Goal: Task Accomplishment & Management: Complete application form

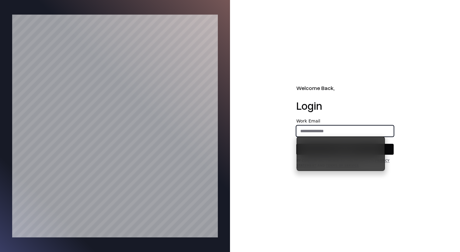
type input "**********"
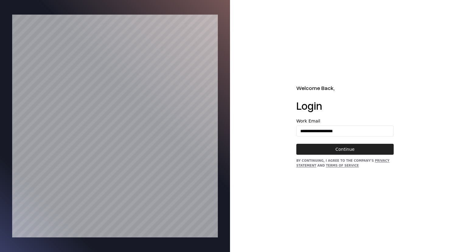
click at [374, 150] on button "Continue" at bounding box center [344, 149] width 97 height 11
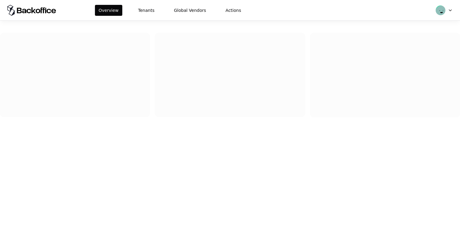
click at [136, 4] on div "Overview Tenants Global Vendors Actions" at bounding box center [230, 10] width 460 height 20
click at [146, 12] on button "Tenants" at bounding box center [146, 10] width 24 height 11
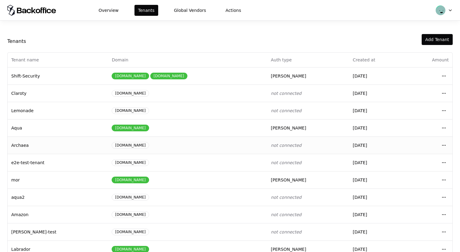
scroll to position [65, 0]
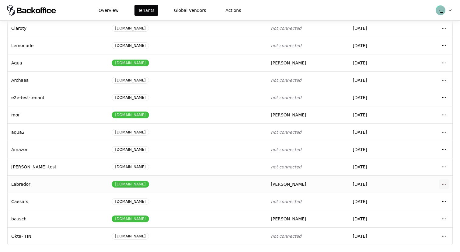
click at [441, 180] on html "Overview Tenants Global Vendors Actions Tenants Add Tenant Tenant name Domain A…" at bounding box center [230, 126] width 460 height 252
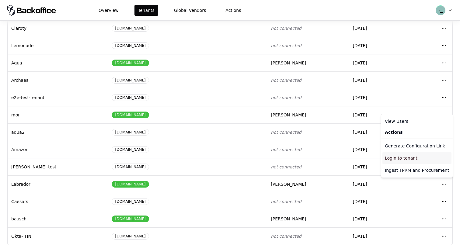
click at [402, 158] on div "Login to tenant" at bounding box center [416, 158] width 69 height 12
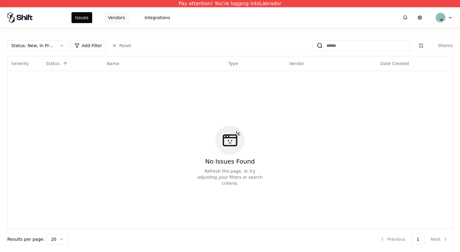
click at [116, 16] on button "Vendors" at bounding box center [116, 17] width 24 height 11
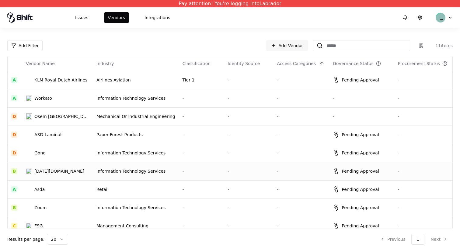
scroll to position [43, 0]
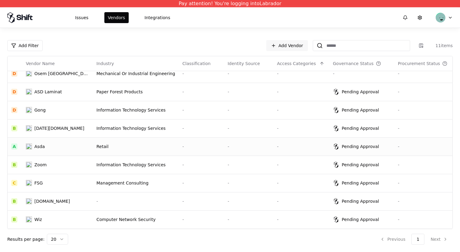
click at [255, 150] on td "-" at bounding box center [248, 146] width 49 height 18
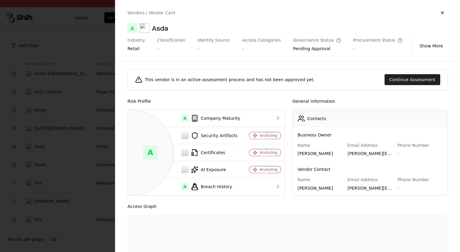
click at [410, 82] on button "Continue Assessment" at bounding box center [412, 79] width 56 height 11
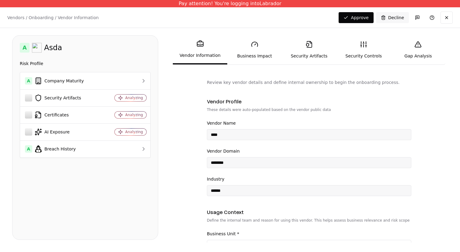
click at [305, 53] on link "Security Artifacts" at bounding box center [308, 50] width 54 height 28
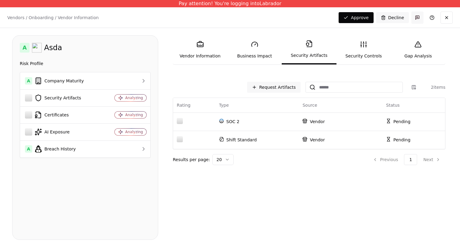
click at [418, 18] on button "button" at bounding box center [417, 18] width 12 height 12
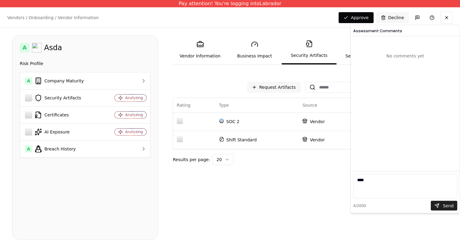
type textarea "****"
click at [444, 209] on button "Send" at bounding box center [443, 206] width 26 height 10
click at [442, 207] on button "Send" at bounding box center [443, 206] width 26 height 10
click at [393, 180] on textarea "****" at bounding box center [405, 186] width 104 height 24
click at [452, 209] on button "Send" at bounding box center [443, 206] width 26 height 10
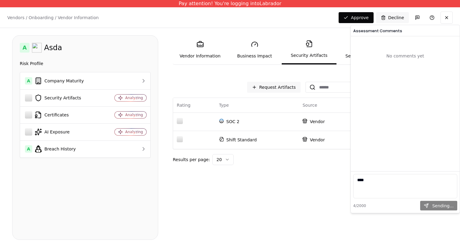
click at [448, 205] on div "4 /2000 Sending..." at bounding box center [405, 206] width 104 height 10
click at [448, 205] on button "Send" at bounding box center [443, 206] width 26 height 10
click at [404, 185] on textarea "****" at bounding box center [405, 186] width 104 height 24
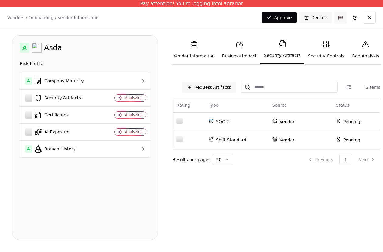
click at [337, 16] on button "button" at bounding box center [341, 18] width 12 height 12
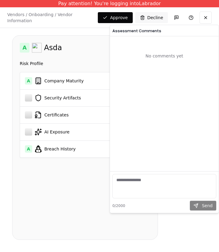
click at [164, 190] on textarea at bounding box center [164, 186] width 104 height 24
type textarea "***"
click at [201, 204] on button "Send" at bounding box center [203, 206] width 26 height 10
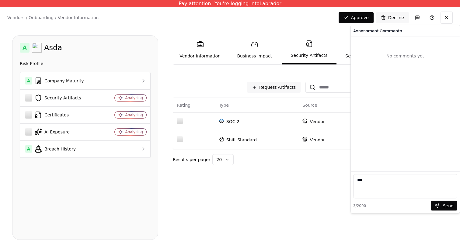
click at [321, 181] on div "Request Artifacts 2 items Rating Type Source Status SOC 2 Vendor Pending Shift …" at bounding box center [308, 159] width 277 height 161
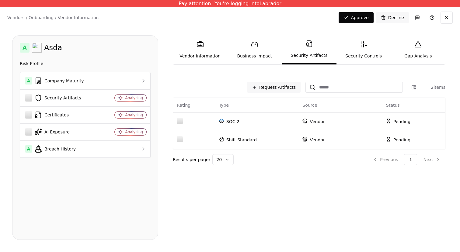
click at [415, 11] on div "Vendors / Onboarding / Vendor Information Changes Saved Approve Decline" at bounding box center [230, 17] width 460 height 20
click at [415, 15] on button "button" at bounding box center [417, 18] width 12 height 12
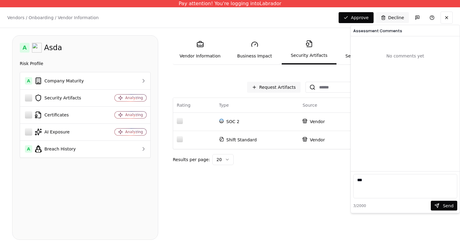
click at [325, 189] on div "Request Artifacts 2 items Rating Type Source Status SOC 2 Vendor Pending Shift …" at bounding box center [308, 159] width 277 height 161
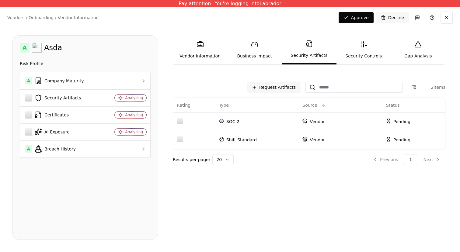
click at [309, 105] on div "Source" at bounding box center [309, 105] width 15 height 6
click at [395, 143] on td "Pending" at bounding box center [413, 140] width 63 height 18
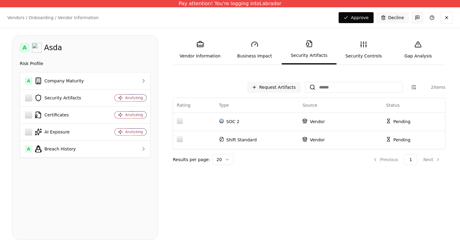
click at [419, 14] on button "button" at bounding box center [417, 18] width 12 height 12
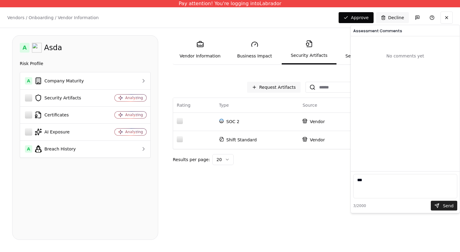
click at [441, 202] on button "Send" at bounding box center [443, 206] width 26 height 10
click at [441, 202] on div "3 /2000 Sending..." at bounding box center [405, 206] width 104 height 10
click at [441, 202] on div "3 /2000 Send" at bounding box center [405, 206] width 104 height 10
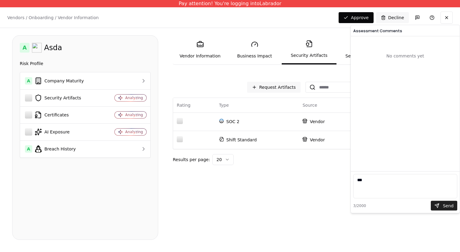
click at [441, 202] on button "Send" at bounding box center [443, 206] width 26 height 10
drag, startPoint x: 373, startPoint y: 180, endPoint x: 328, endPoint y: 159, distance: 49.4
click at [328, 160] on body "Pay attention! You're logging into Labrador Vendors / Onboarding / Vendor Infor…" at bounding box center [230, 126] width 460 height 252
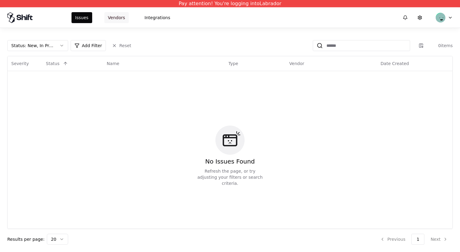
click at [114, 18] on button "Vendors" at bounding box center [116, 17] width 24 height 11
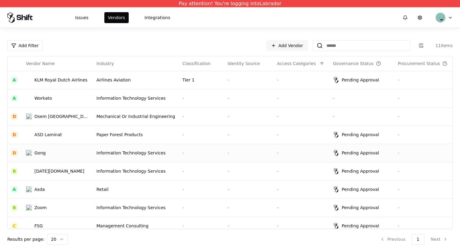
scroll to position [43, 0]
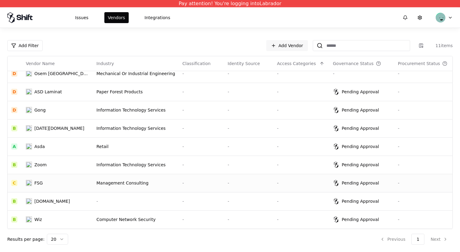
click at [252, 175] on td "-" at bounding box center [248, 183] width 49 height 18
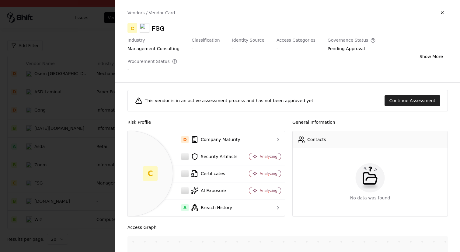
click at [407, 102] on button "Continue Assessment" at bounding box center [412, 100] width 56 height 11
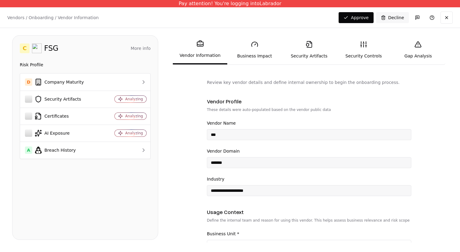
click at [415, 24] on div "Vendors / Onboarding / Vendor Information Changes Saved Approve Decline" at bounding box center [230, 17] width 460 height 20
click at [415, 20] on button "button" at bounding box center [417, 18] width 12 height 12
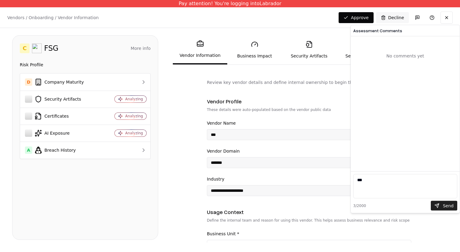
type textarea "***"
click at [446, 210] on button "Send" at bounding box center [443, 206] width 26 height 10
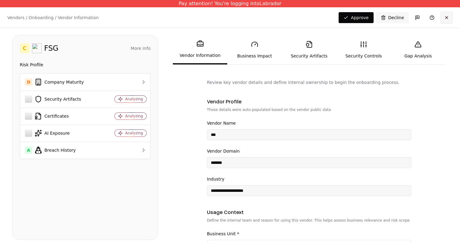
click at [450, 15] on button at bounding box center [446, 18] width 12 height 12
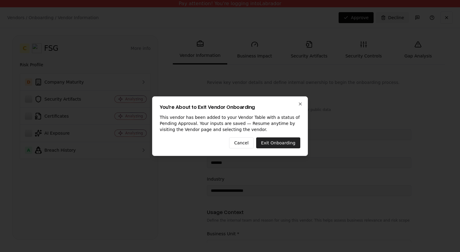
click at [281, 138] on button "Exit Onboarding" at bounding box center [278, 142] width 44 height 11
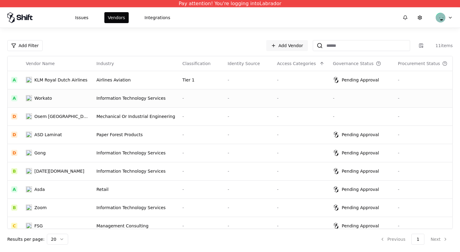
click at [133, 98] on div "Information Technology Services" at bounding box center [135, 98] width 79 height 6
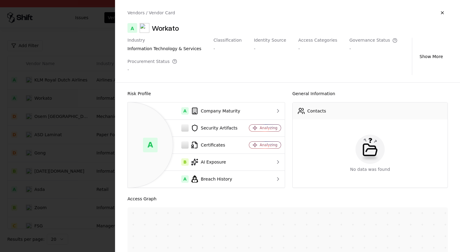
click at [81, 89] on div at bounding box center [230, 126] width 460 height 252
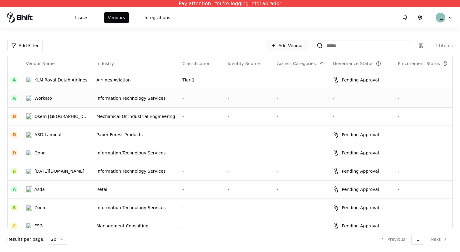
click at [285, 48] on link "Add Vendor" at bounding box center [287, 45] width 42 height 11
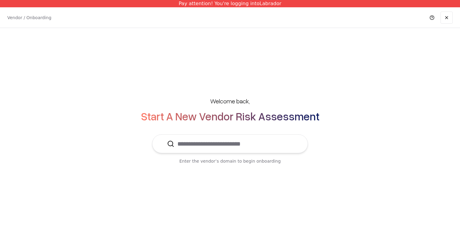
click at [248, 146] on input "text" at bounding box center [233, 144] width 119 height 18
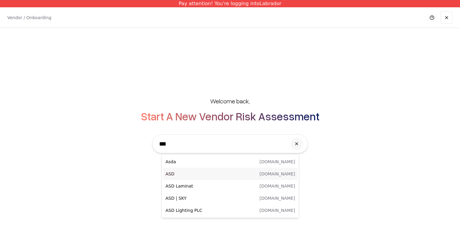
click at [235, 179] on div "ASD asd.ltd" at bounding box center [230, 174] width 134 height 12
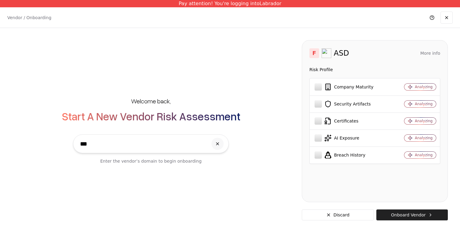
type input "***"
click at [392, 213] on button "Onboard Vendor" at bounding box center [411, 214] width 71 height 11
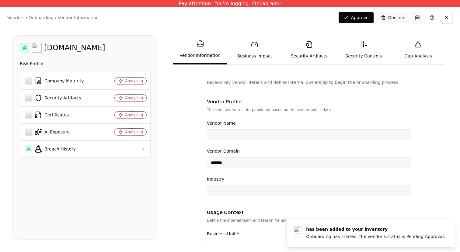
click at [417, 19] on button "button" at bounding box center [417, 18] width 12 height 12
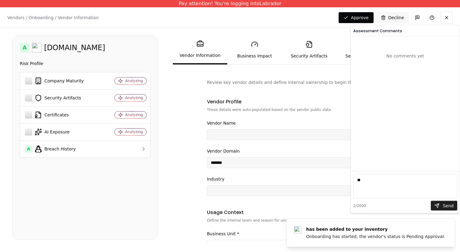
type textarea "**"
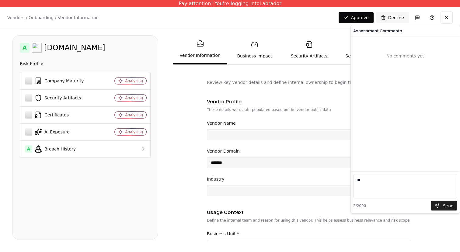
click at [438, 208] on button "Send" at bounding box center [443, 206] width 26 height 10
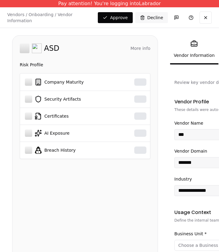
type input "***"
type input "*******"
type input "**********"
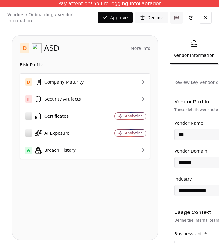
click at [177, 19] on button "button" at bounding box center [177, 18] width 12 height 12
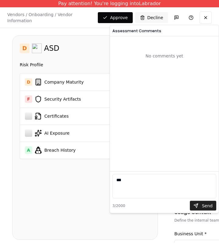
type textarea "***"
click at [198, 207] on button "Send" at bounding box center [203, 206] width 26 height 10
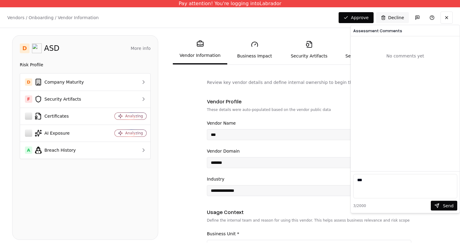
click at [219, 44] on link "Business Impact" at bounding box center [254, 50] width 54 height 28
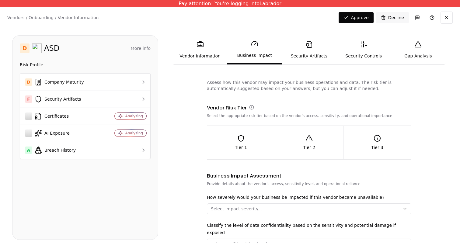
click at [219, 44] on link "Business Impact" at bounding box center [254, 49] width 54 height 29
click at [219, 49] on link "Security Artifacts" at bounding box center [308, 50] width 54 height 28
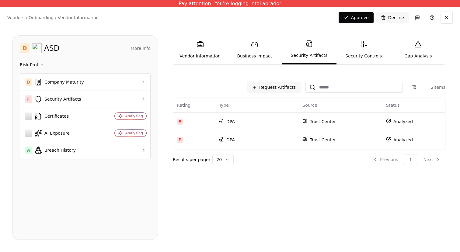
click at [219, 52] on link "Security Controls" at bounding box center [363, 50] width 54 height 28
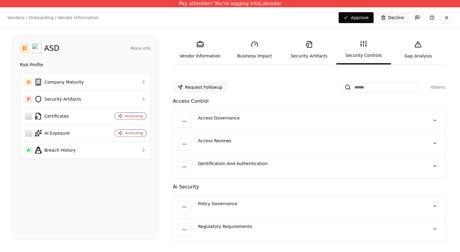
click at [219, 50] on link "Gap Analysis" at bounding box center [418, 50] width 54 height 28
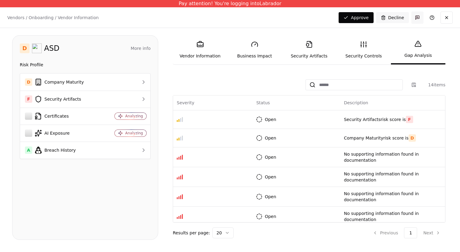
click at [219, 16] on button "button" at bounding box center [417, 18] width 12 height 12
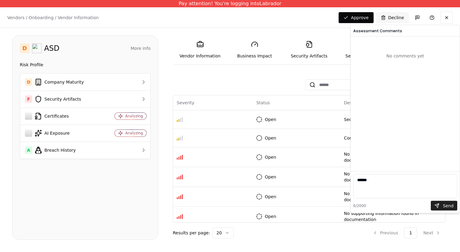
type textarea "******"
click at [219, 208] on button "Send" at bounding box center [443, 206] width 26 height 10
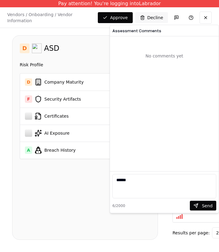
click at [179, 180] on textarea "******" at bounding box center [164, 186] width 104 height 24
click at [203, 203] on button "Send" at bounding box center [203, 206] width 26 height 10
click at [171, 190] on textarea "******" at bounding box center [164, 186] width 104 height 24
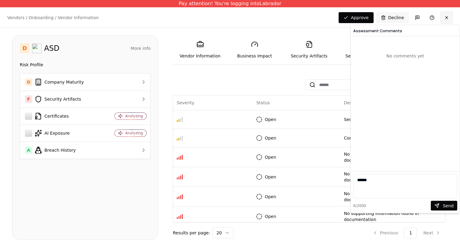
click at [219, 18] on button at bounding box center [446, 18] width 12 height 12
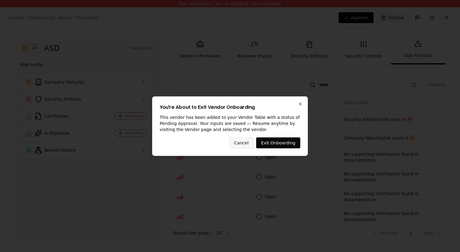
click at [219, 148] on button "Cancel" at bounding box center [241, 142] width 25 height 11
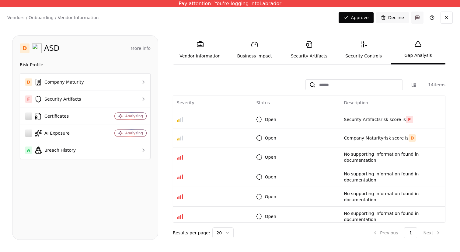
click at [219, 16] on button "button" at bounding box center [417, 18] width 12 height 12
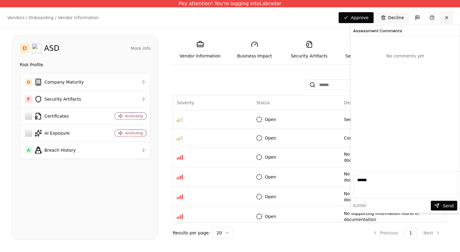
click at [219, 16] on button at bounding box center [446, 18] width 12 height 12
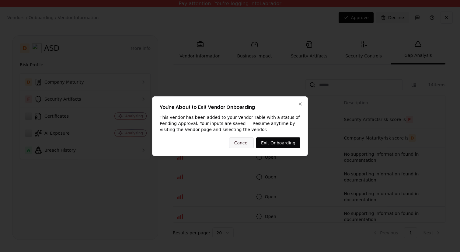
click at [219, 142] on button "Cancel" at bounding box center [241, 142] width 25 height 11
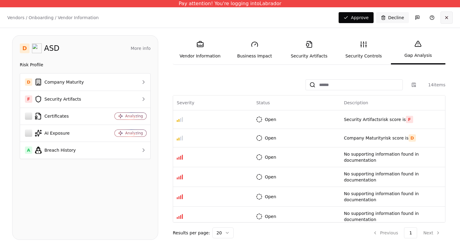
click at [219, 16] on button at bounding box center [446, 18] width 12 height 12
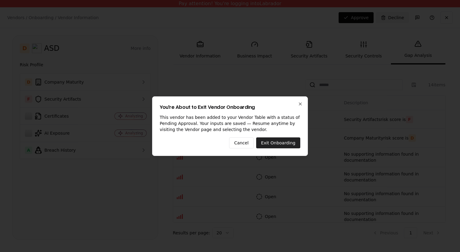
click at [219, 138] on button "Exit Onboarding" at bounding box center [278, 142] width 44 height 11
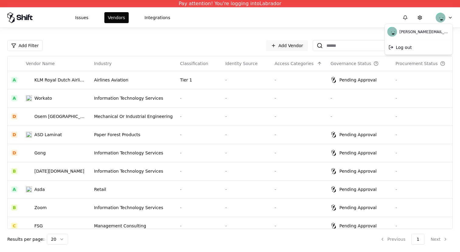
click at [219, 20] on html "Pay attention! You're logging into Labrador Issues Vendors Integrations Add Fil…" at bounding box center [230, 126] width 460 height 252
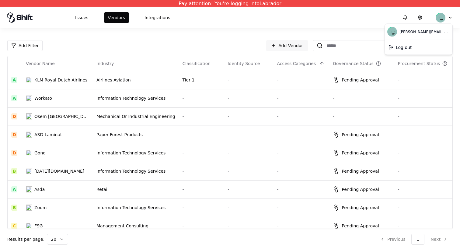
click at [219, 20] on html "Pay attention! You're logging into Labrador Issues Vendors Integrations Add Fil…" at bounding box center [230, 126] width 460 height 252
